Goal: Transaction & Acquisition: Purchase product/service

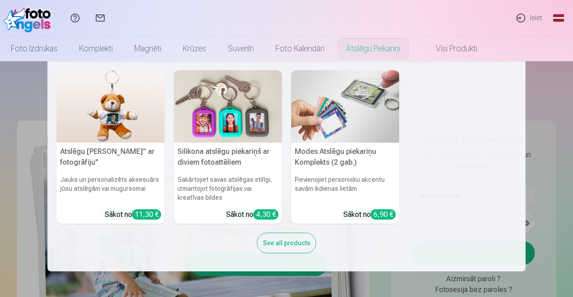
click at [557, 205] on nav "Atslēgu piekariņš Lācītis" ar fotogrāfiju" Jauks un personalizēts aksesuārs jūs…" at bounding box center [286, 166] width 573 height 210
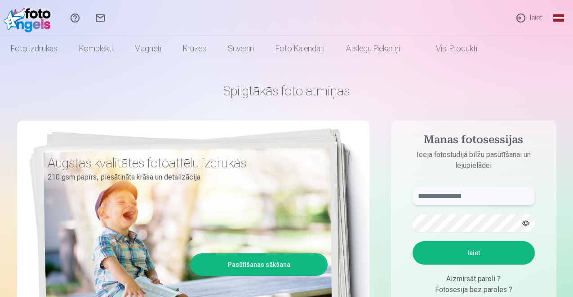
click at [481, 196] on input "text" at bounding box center [474, 196] width 122 height 18
click at [520, 196] on input "******" at bounding box center [474, 196] width 122 height 18
type input "**********"
click at [474, 253] on button "Ieiet" at bounding box center [474, 252] width 122 height 23
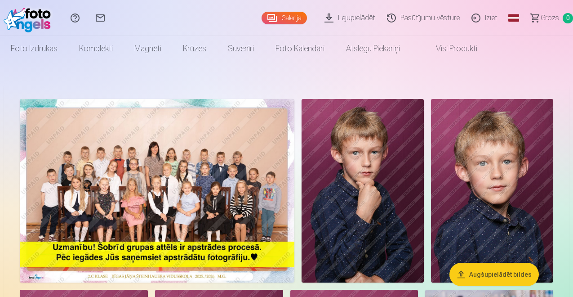
click at [342, 13] on link "Lejupielādēt" at bounding box center [351, 18] width 63 height 36
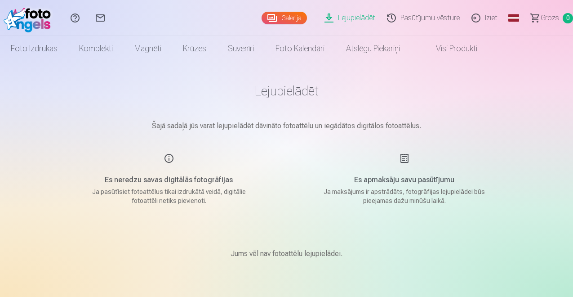
click at [296, 16] on link "Galerija" at bounding box center [284, 18] width 45 height 13
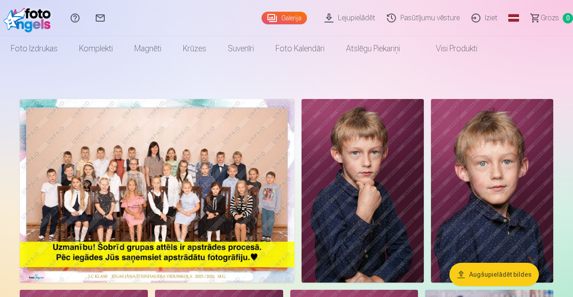
click at [197, 186] on img at bounding box center [157, 190] width 275 height 183
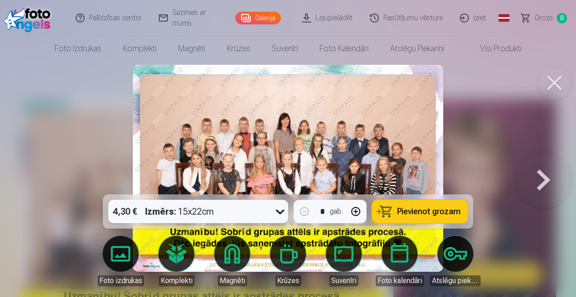
click at [556, 75] on button at bounding box center [554, 83] width 36 height 36
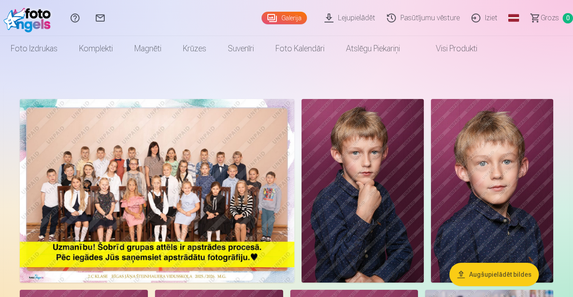
click at [387, 179] on img at bounding box center [363, 190] width 122 height 183
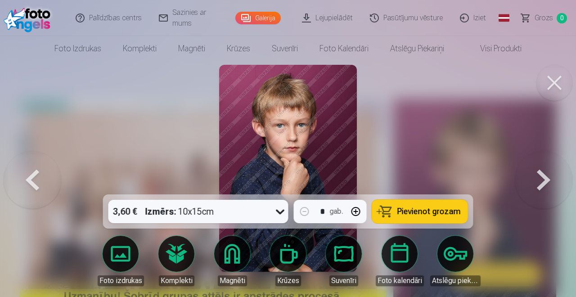
click at [559, 80] on button at bounding box center [554, 83] width 36 height 36
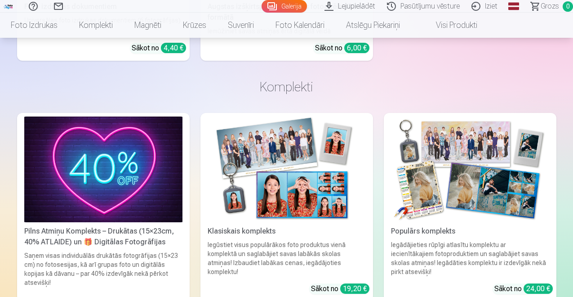
scroll to position [1686, 0]
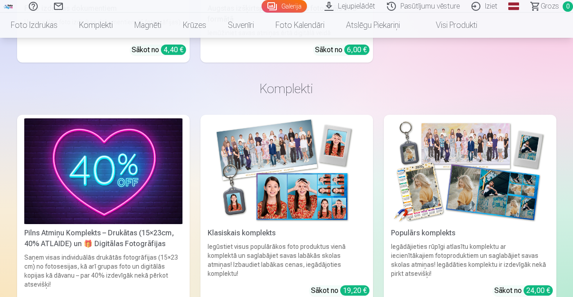
click at [131, 172] on img at bounding box center [103, 171] width 158 height 106
